Goal: Register for event/course

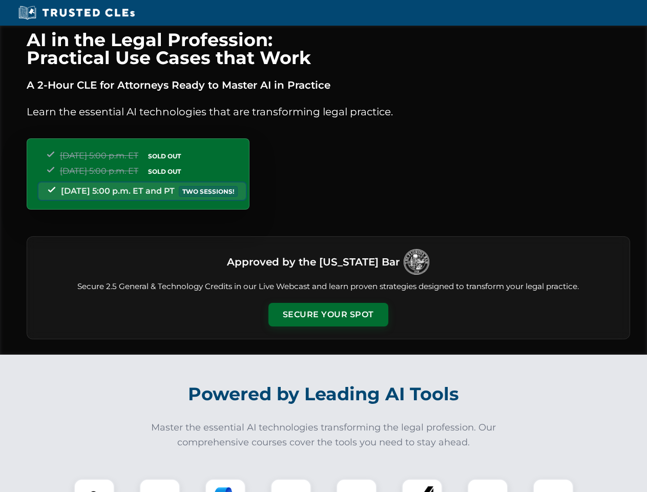
click at [328, 314] on button "Secure Your Spot" at bounding box center [328, 315] width 120 height 24
click at [94, 485] on img at bounding box center [94, 499] width 30 height 30
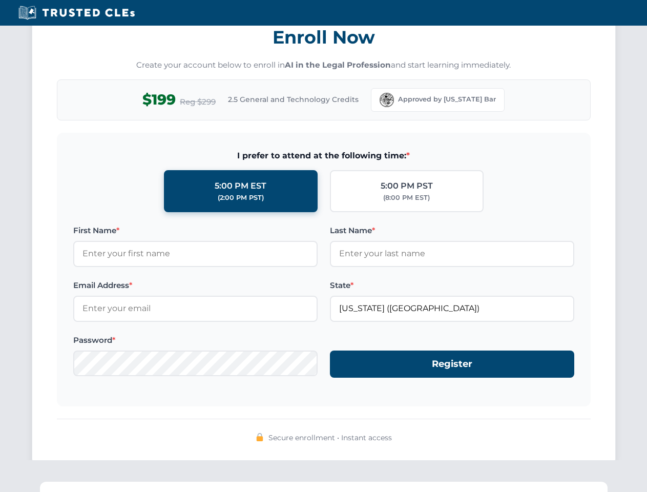
scroll to position [1005, 0]
